Goal: Information Seeking & Learning: Check status

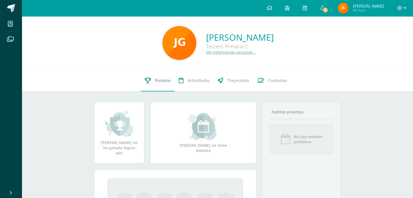
click at [153, 78] on link "Punteos" at bounding box center [158, 81] width 34 height 22
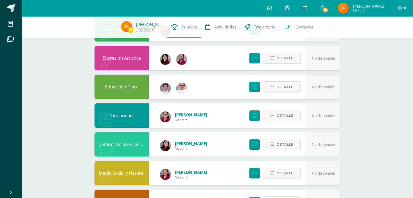
scroll to position [128, 0]
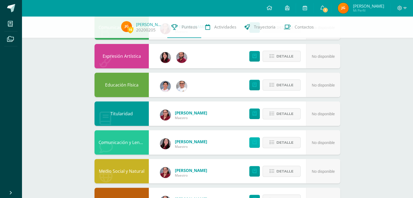
click at [257, 142] on link at bounding box center [254, 142] width 11 height 11
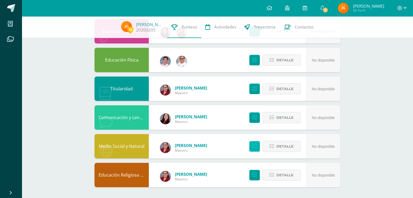
click at [256, 146] on icon at bounding box center [254, 146] width 4 height 5
click at [328, 7] on link "1" at bounding box center [321, 8] width 17 height 16
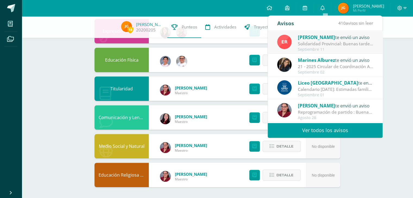
click at [321, 42] on div "Solidaridad Provincial: Buenas tardes, estimadas familias Maristas: Reciban un …" at bounding box center [335, 44] width 75 height 6
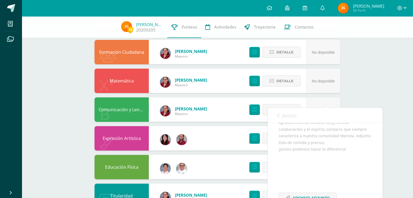
scroll to position [46, 0]
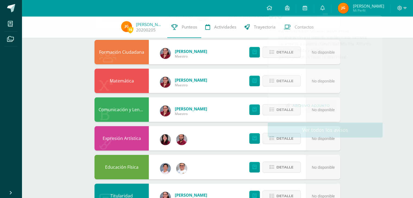
click at [393, 20] on div "16 Jorge González 20200205 Punteos Actividades Trayectoria Contactos" at bounding box center [206, 27] width 413 height 22
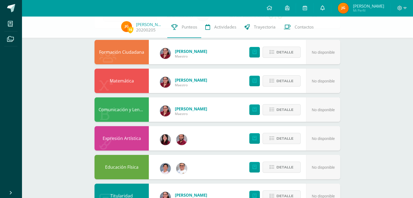
click at [324, 6] on icon at bounding box center [322, 7] width 4 height 5
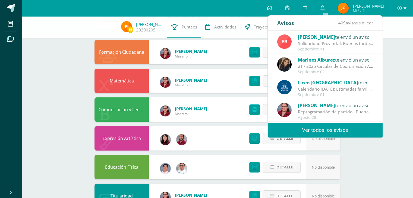
click at [344, 64] on div "21 - 2025 Circular de Coordinación Académica : Buenos días estimadas familias d…" at bounding box center [335, 66] width 75 height 6
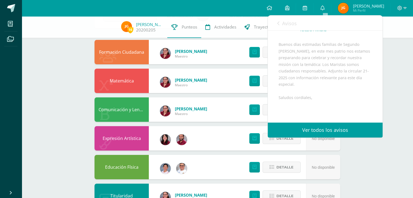
scroll to position [92, 0]
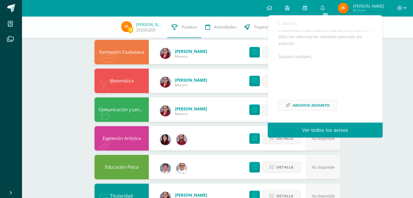
click at [308, 108] on span "Archivo Adjunto" at bounding box center [310, 105] width 37 height 10
